Goal: Information Seeking & Learning: Learn about a topic

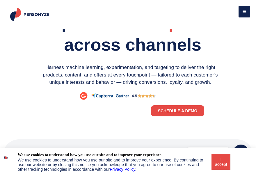
scroll to position [30, 0]
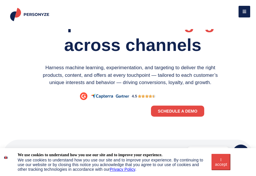
click at [170, 114] on link "SCHEDULE A DEMO" at bounding box center [178, 111] width 54 height 11
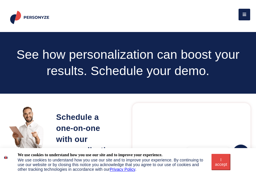
click at [244, 11] on button at bounding box center [245, 15] width 12 height 12
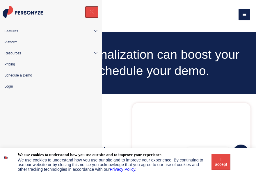
click at [4, 63] on link "Pricing" at bounding box center [51, 64] width 102 height 11
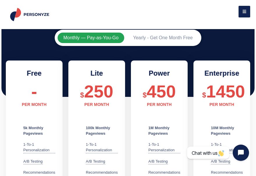
scroll to position [115, 0]
